Goal: Transaction & Acquisition: Purchase product/service

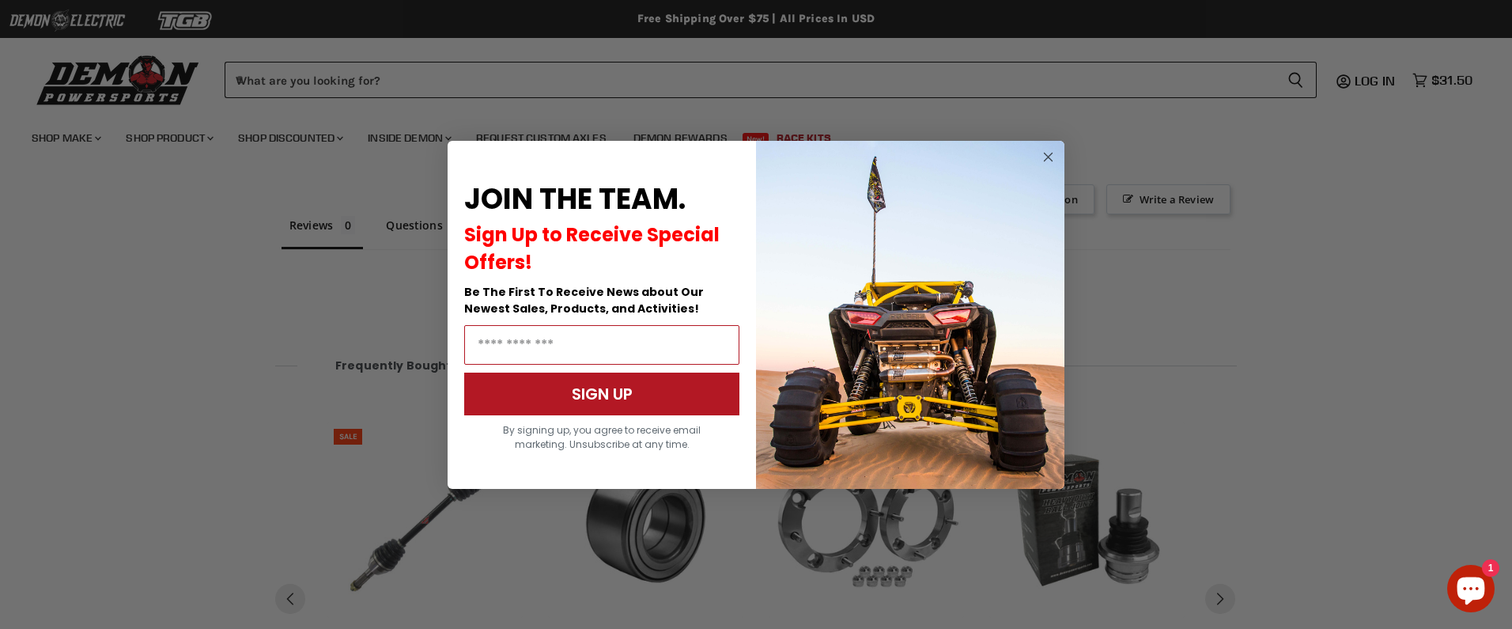
scroll to position [1190, 0]
